Goal: Navigation & Orientation: Find specific page/section

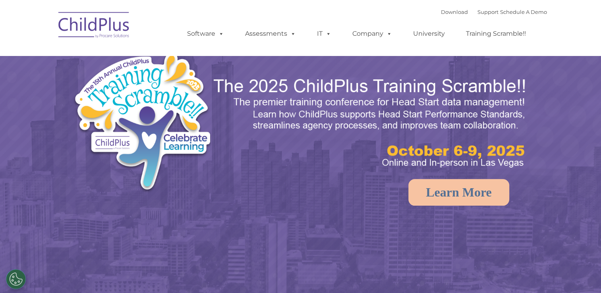
select select "MEDIUM"
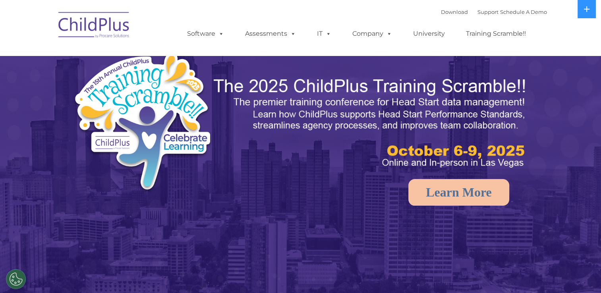
select select "MEDIUM"
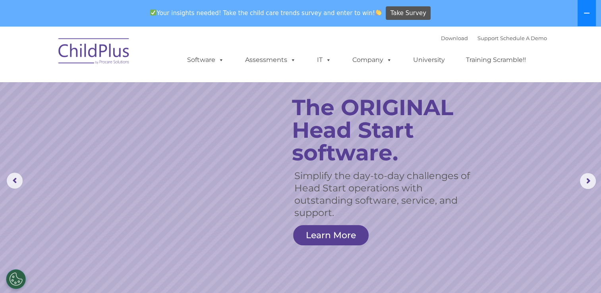
click at [584, 12] on icon at bounding box center [587, 13] width 6 height 6
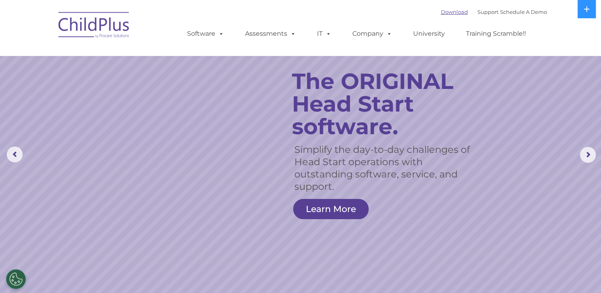
click at [446, 12] on link "Download" at bounding box center [454, 12] width 27 height 6
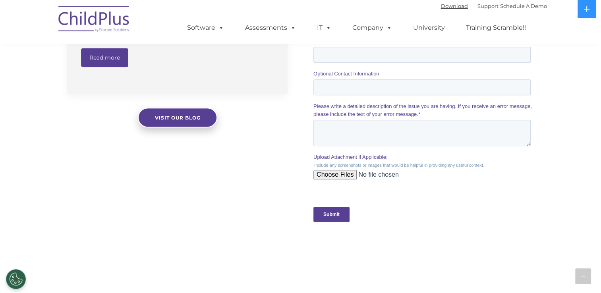
scroll to position [690, 0]
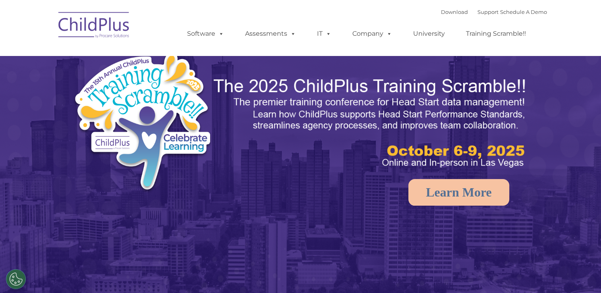
select select "MEDIUM"
click at [587, 9] on icon at bounding box center [587, 9] width 6 height 6
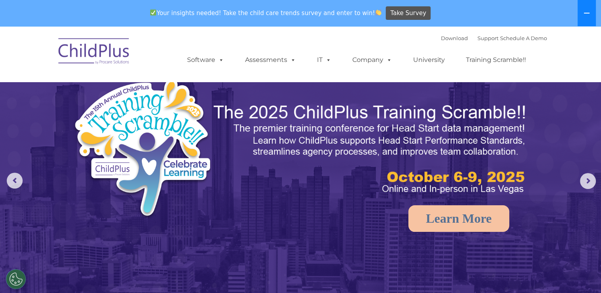
click at [587, 9] on button at bounding box center [587, 13] width 18 height 26
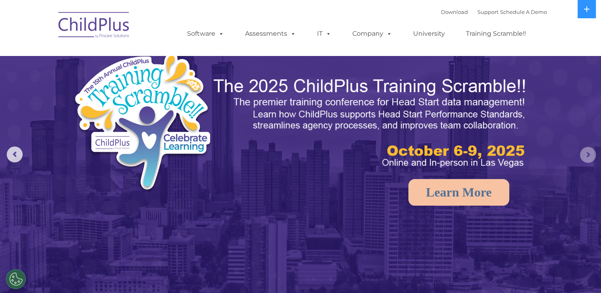
click at [584, 160] on rs-arrow at bounding box center [588, 155] width 16 height 16
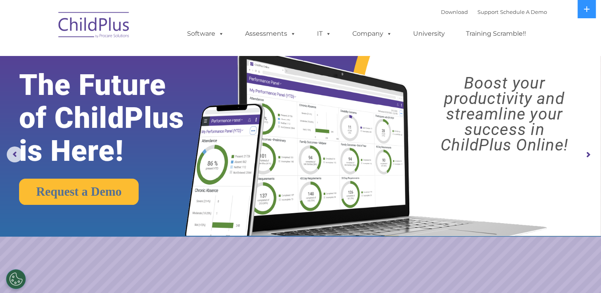
click at [584, 160] on rs-arrow at bounding box center [588, 155] width 16 height 16
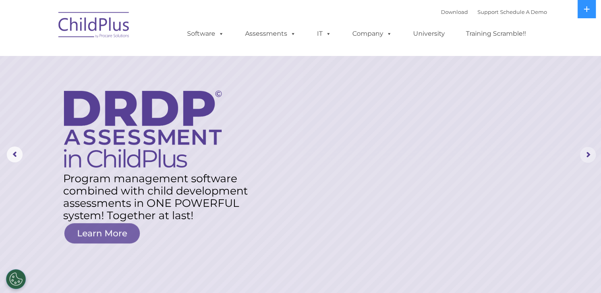
click at [584, 160] on rs-arrow at bounding box center [588, 155] width 16 height 16
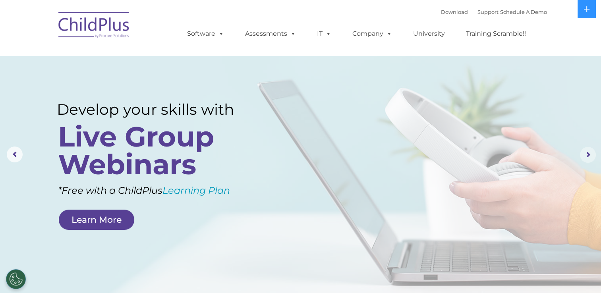
click at [584, 160] on rs-arrow at bounding box center [588, 155] width 16 height 16
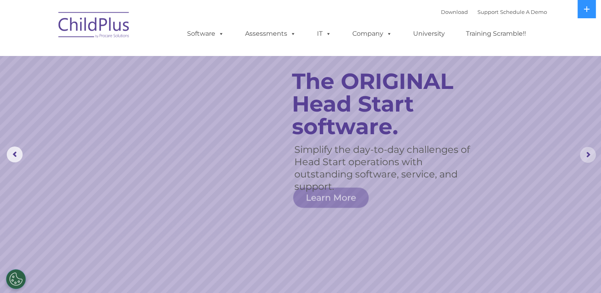
click at [584, 160] on rs-arrow at bounding box center [588, 155] width 16 height 16
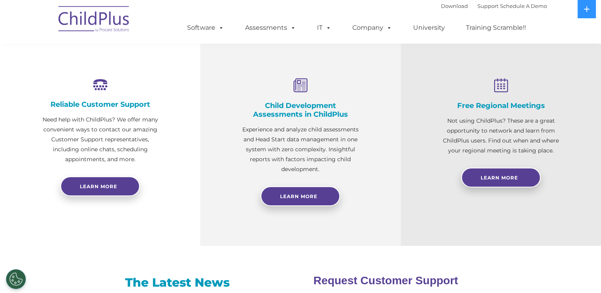
scroll to position [278, 0]
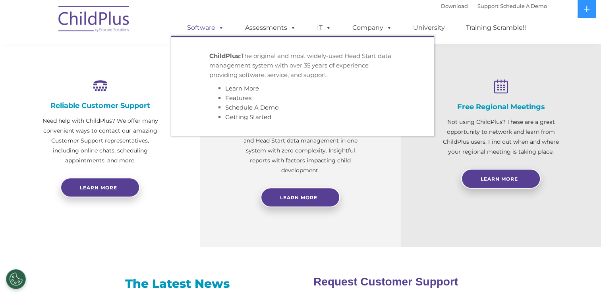
click at [205, 30] on link "Software" at bounding box center [205, 28] width 53 height 16
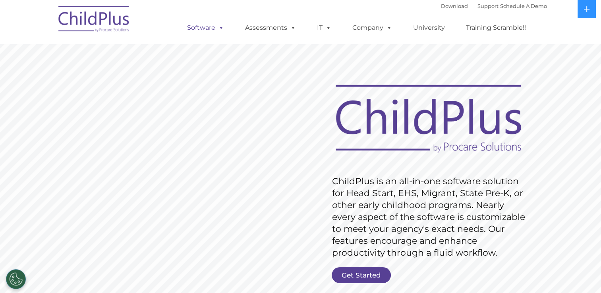
click at [221, 28] on span at bounding box center [219, 28] width 9 height 8
click at [443, 7] on link "Download" at bounding box center [454, 6] width 27 height 6
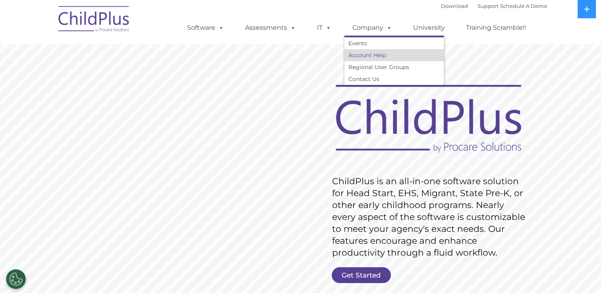
click at [377, 55] on link "Account Help" at bounding box center [393, 55] width 99 height 12
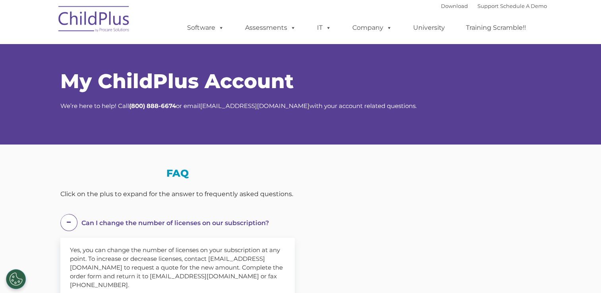
select select "MEDIUM"
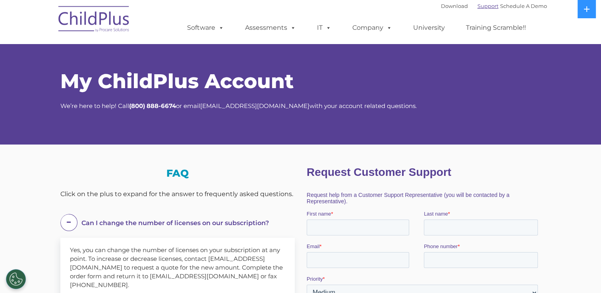
click at [477, 7] on link "Support" at bounding box center [487, 6] width 21 height 6
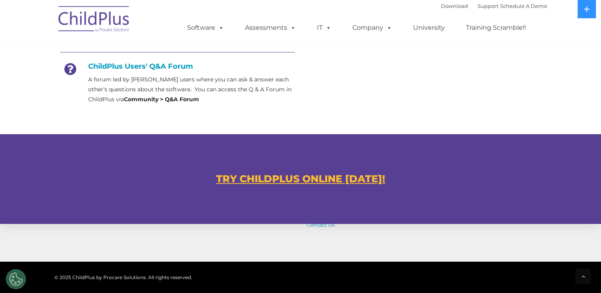
scroll to position [391, 0]
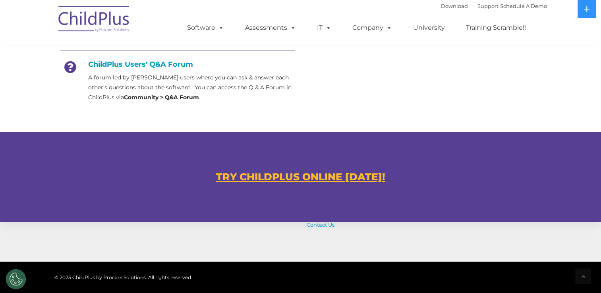
click at [299, 176] on u "TRY CHILDPLUS ONLINE [DATE]!" at bounding box center [300, 177] width 169 height 12
